Goal: Information Seeking & Learning: Learn about a topic

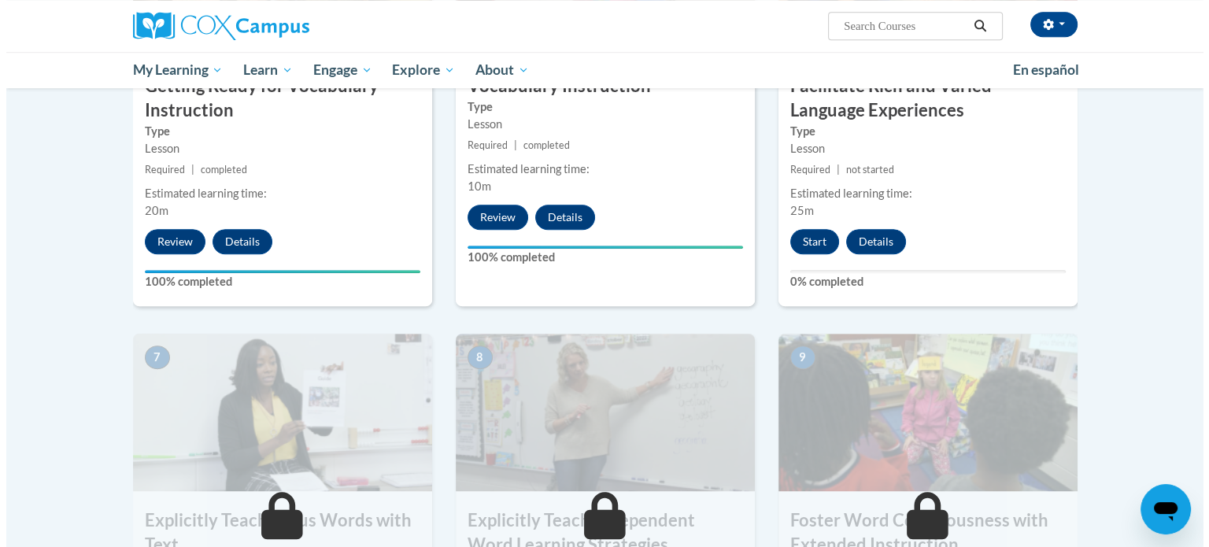
scroll to position [970, 0]
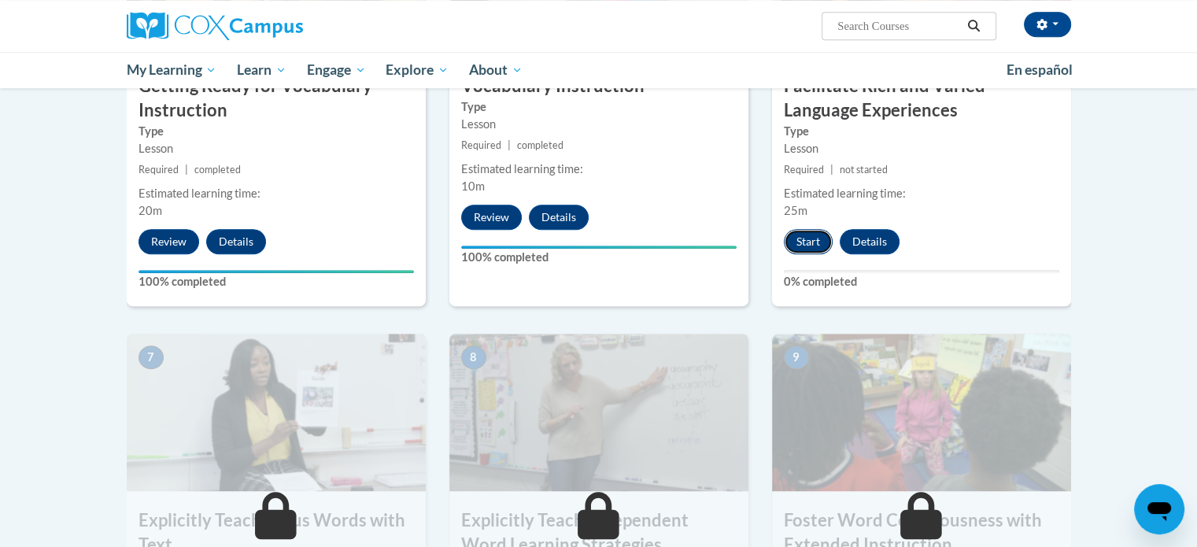
click at [801, 242] on button "Start" at bounding box center [808, 241] width 49 height 25
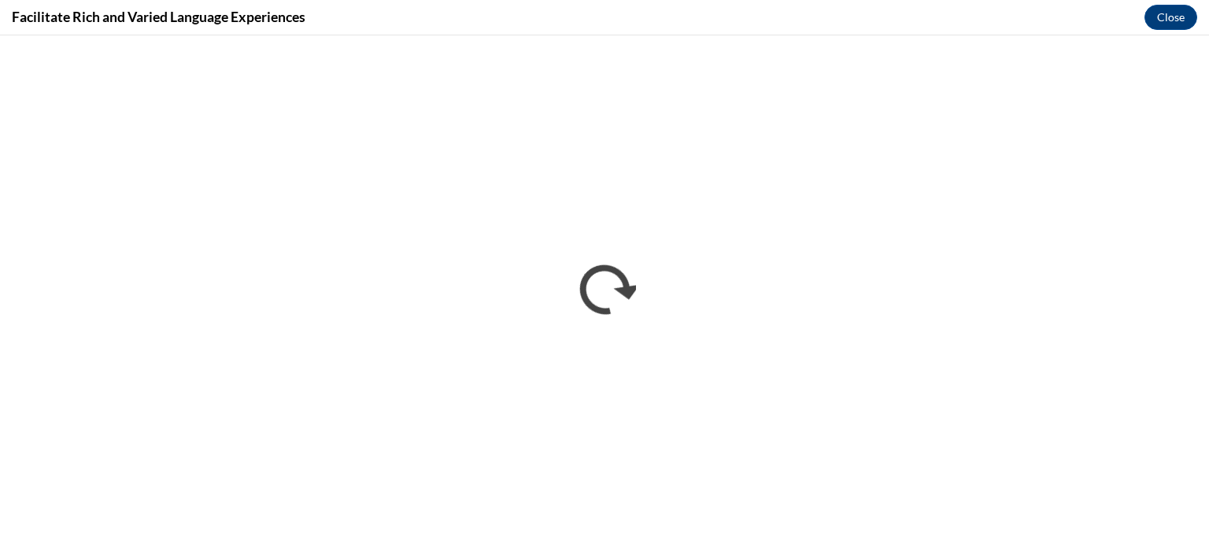
scroll to position [0, 0]
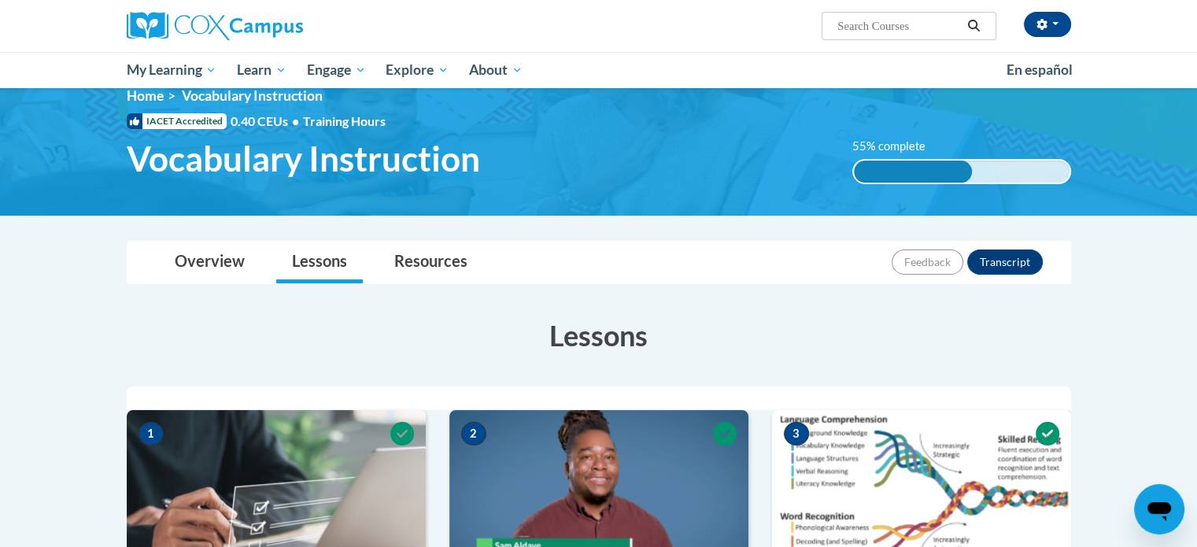
scroll to position [24, 0]
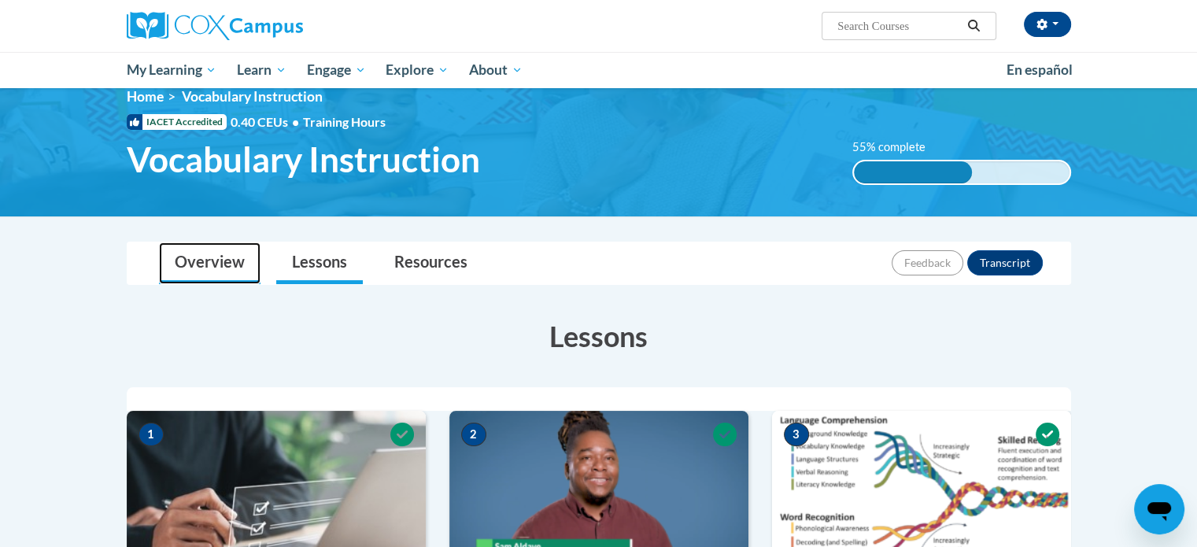
click at [175, 273] on link "Overview" at bounding box center [210, 263] width 102 height 42
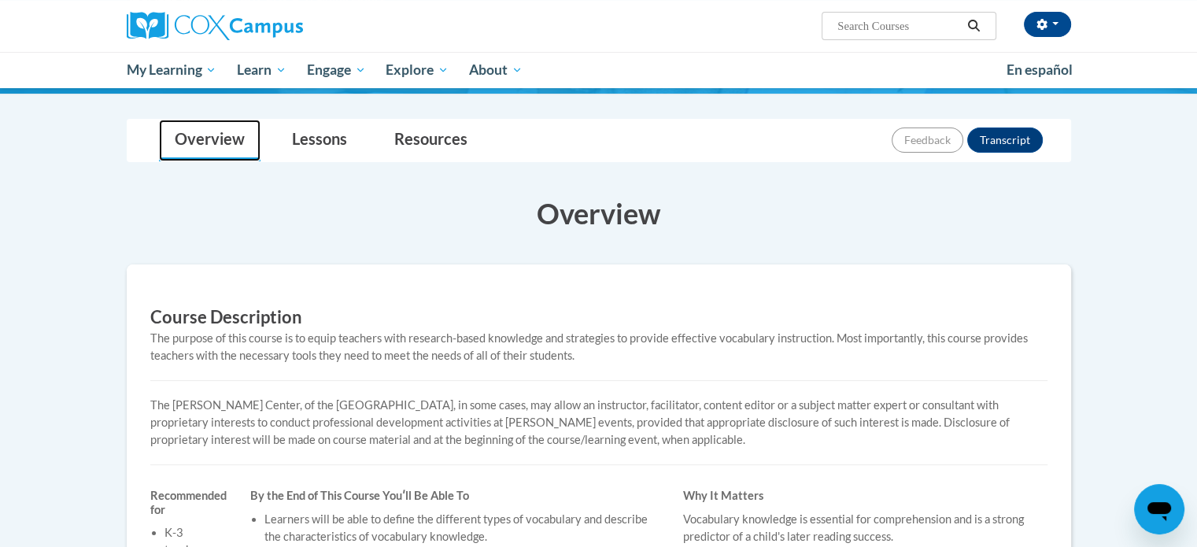
scroll to position [142, 0]
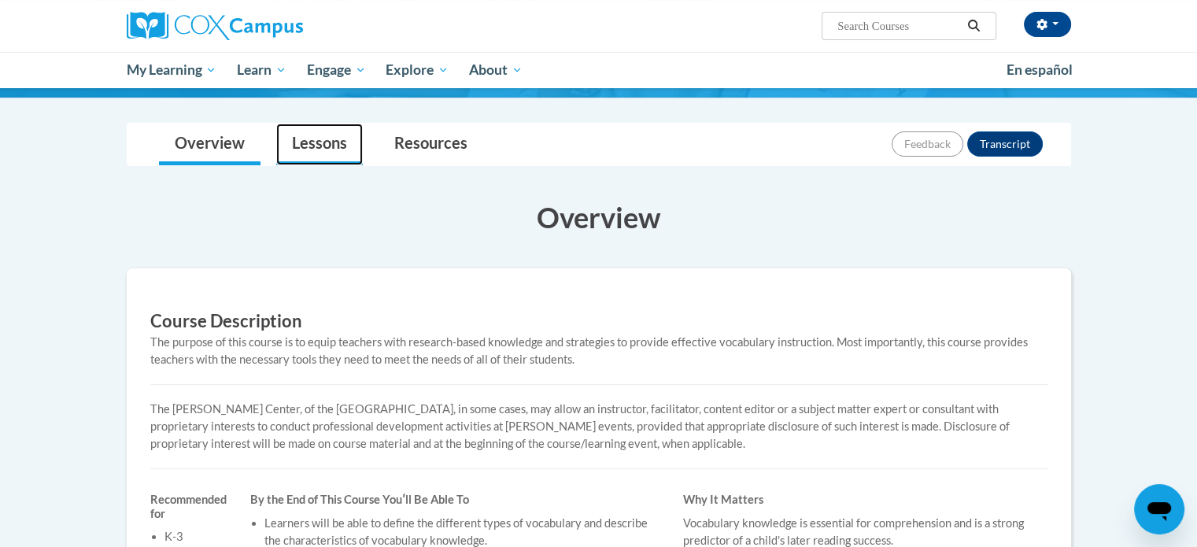
click at [305, 147] on link "Lessons" at bounding box center [319, 145] width 87 height 42
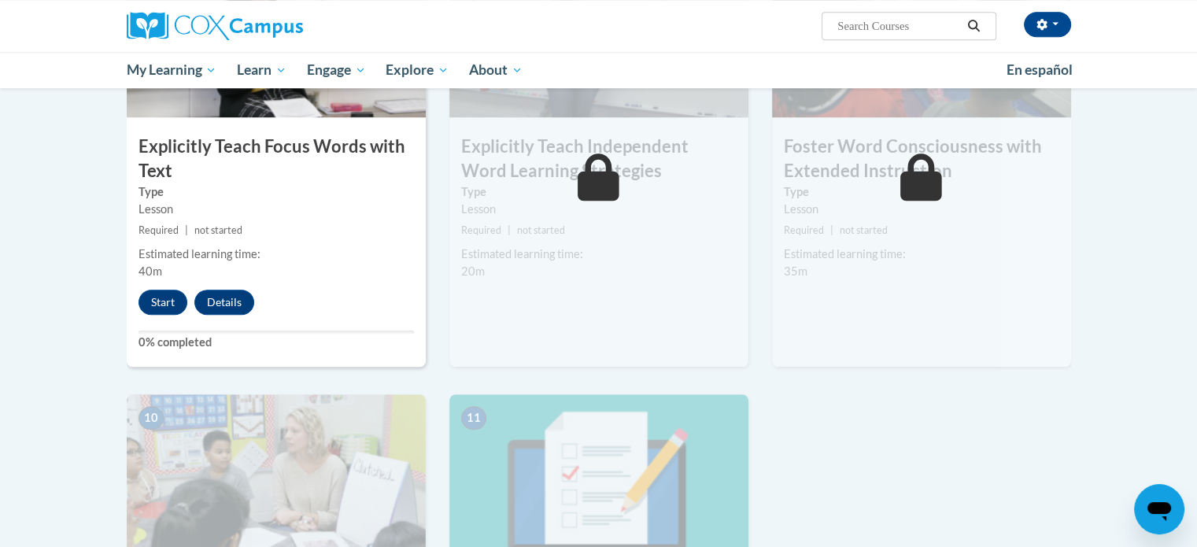
scroll to position [1342, 0]
